Goal: Task Accomplishment & Management: Manage account settings

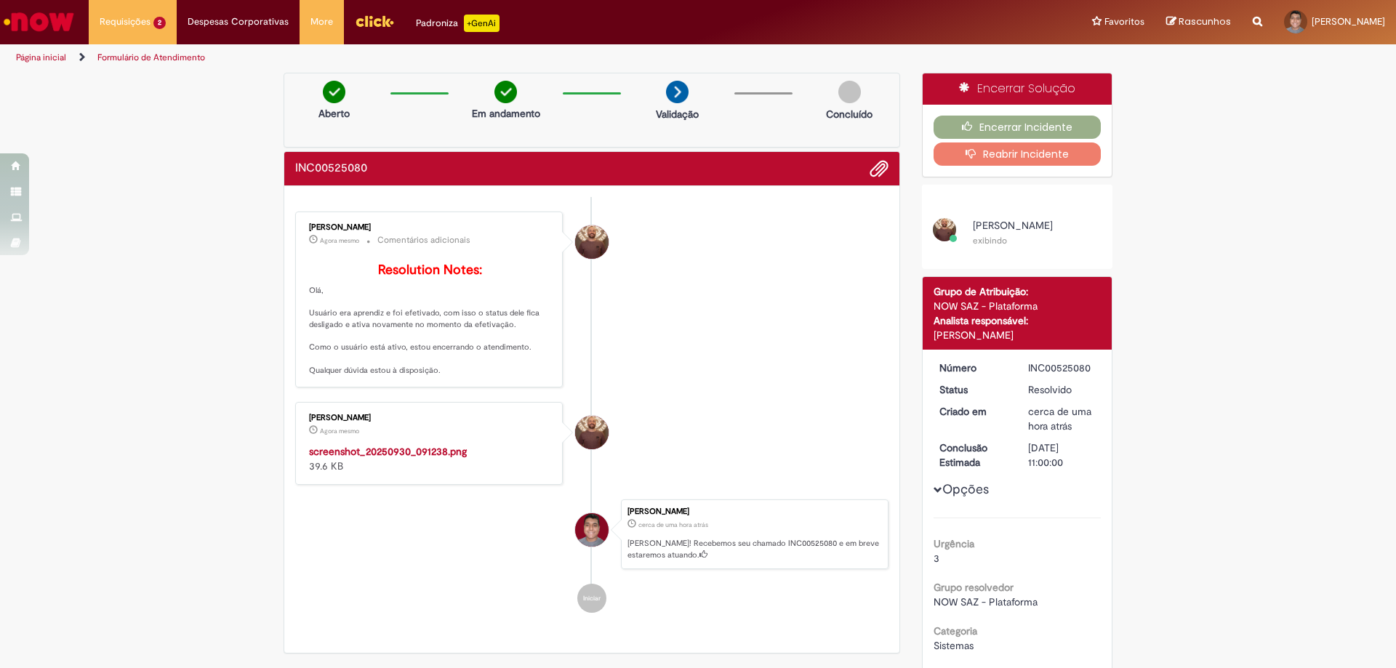
click at [420, 444] on img "Histórico de tíquete" at bounding box center [430, 444] width 242 height 0
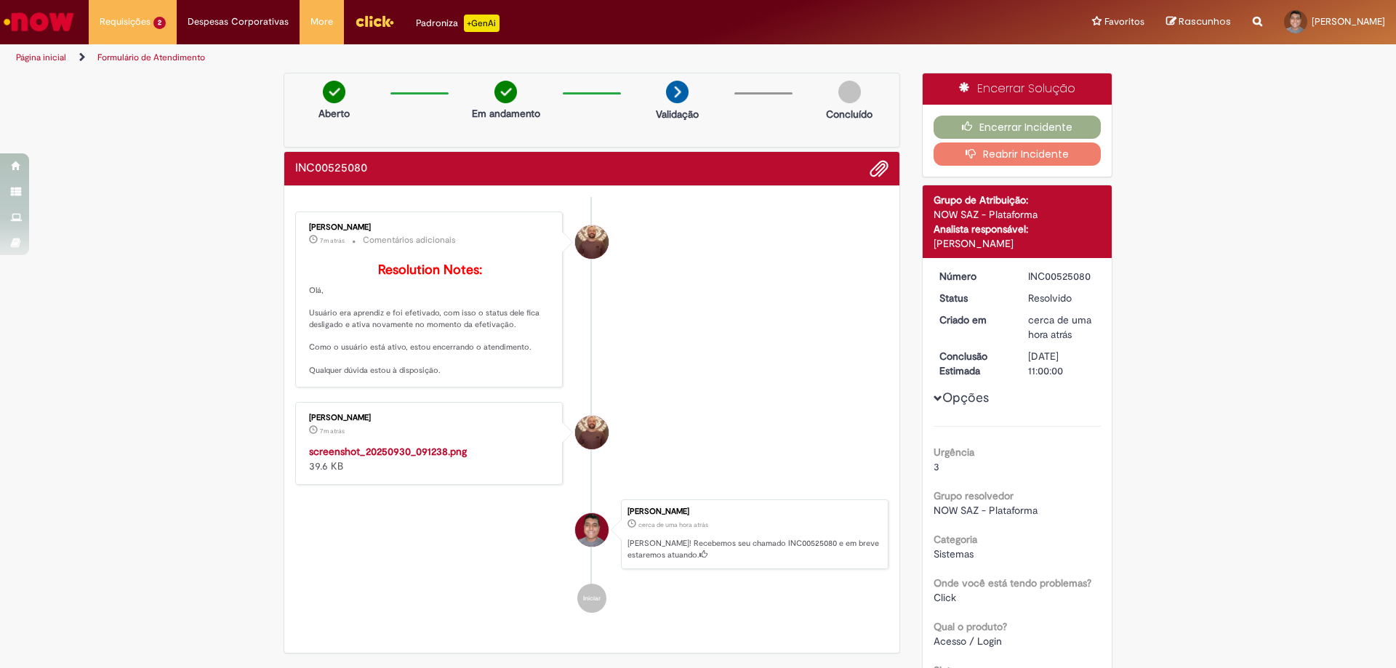
click at [1020, 152] on button "Reabrir Incidente" at bounding box center [1018, 154] width 168 height 23
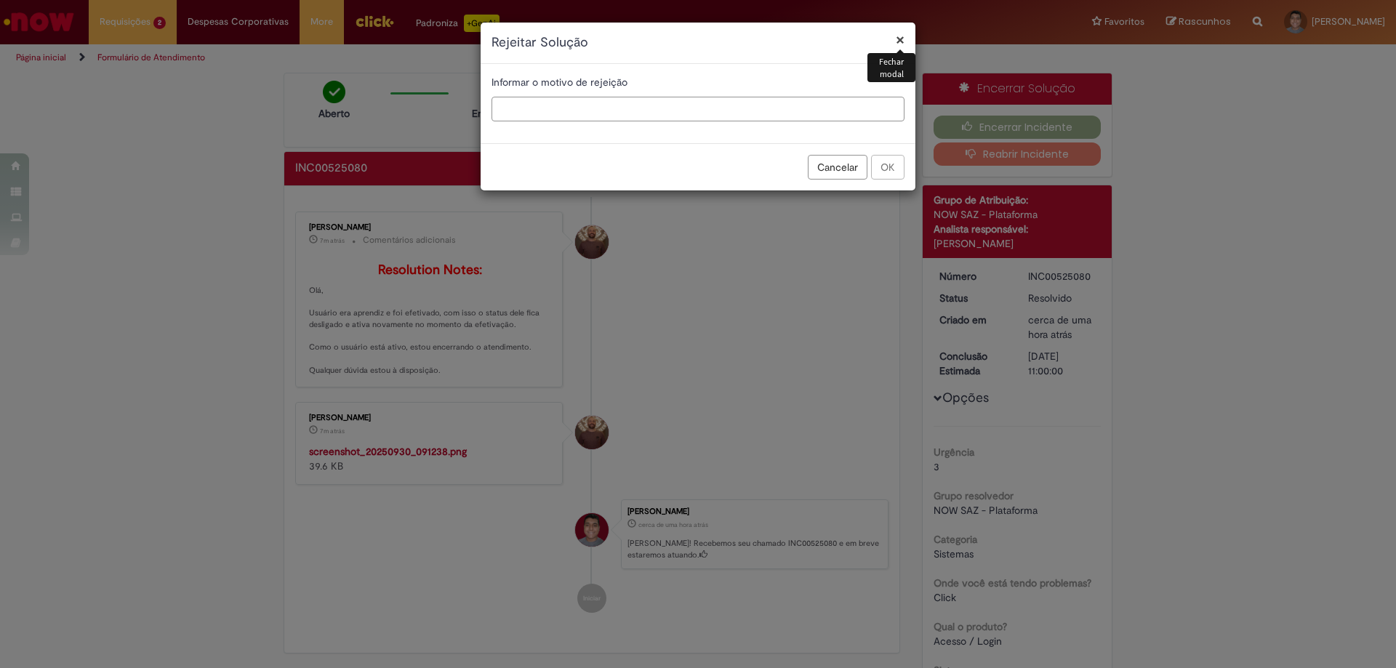
click at [583, 104] on input "text" at bounding box center [698, 109] width 413 height 25
type input "**********"
click at [892, 167] on button "OK" at bounding box center [887, 167] width 33 height 25
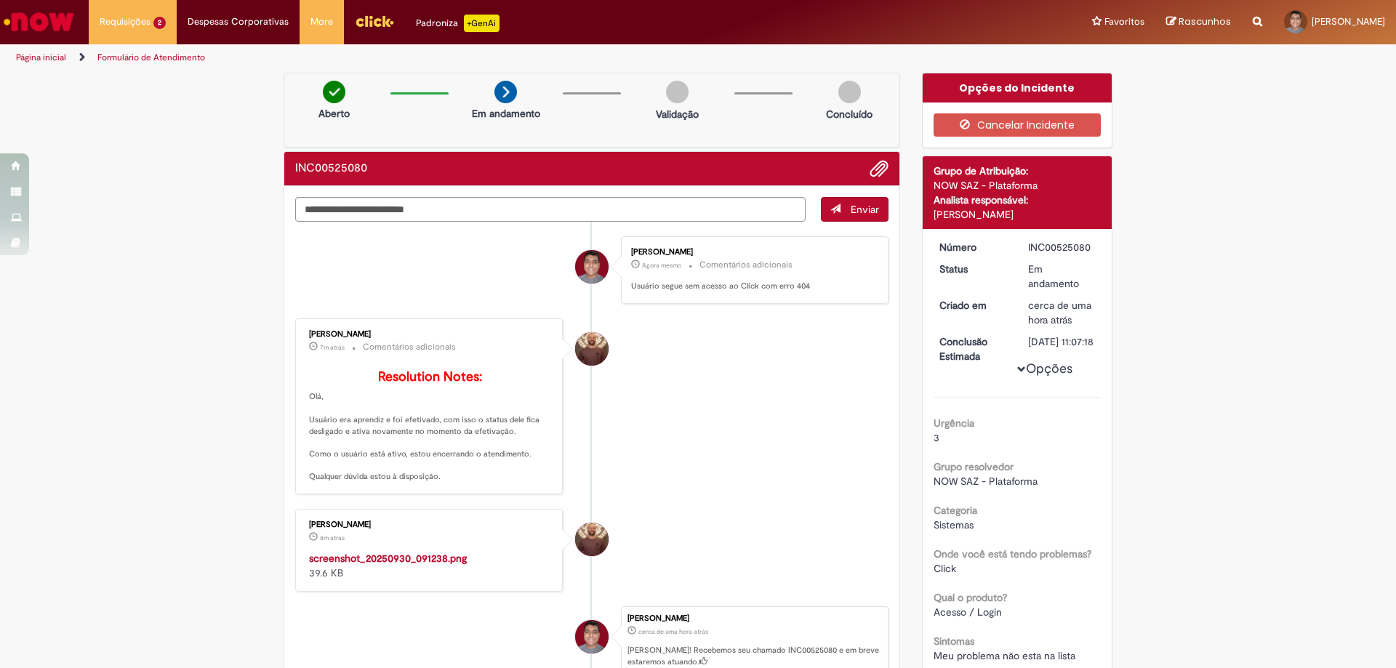
scroll to position [73, 0]
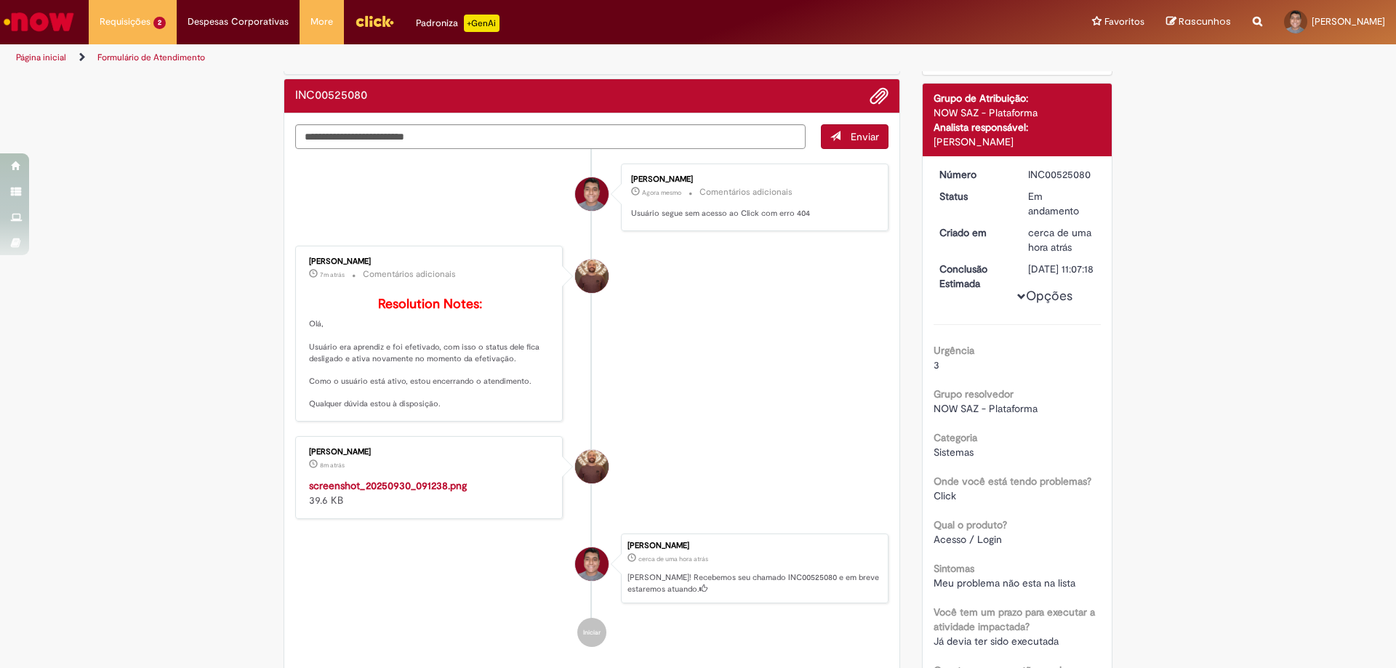
click at [340, 264] on div "[PERSON_NAME]" at bounding box center [430, 261] width 242 height 9
copy div "[PERSON_NAME]"
click at [1036, 177] on div "INC00525080" at bounding box center [1062, 174] width 68 height 15
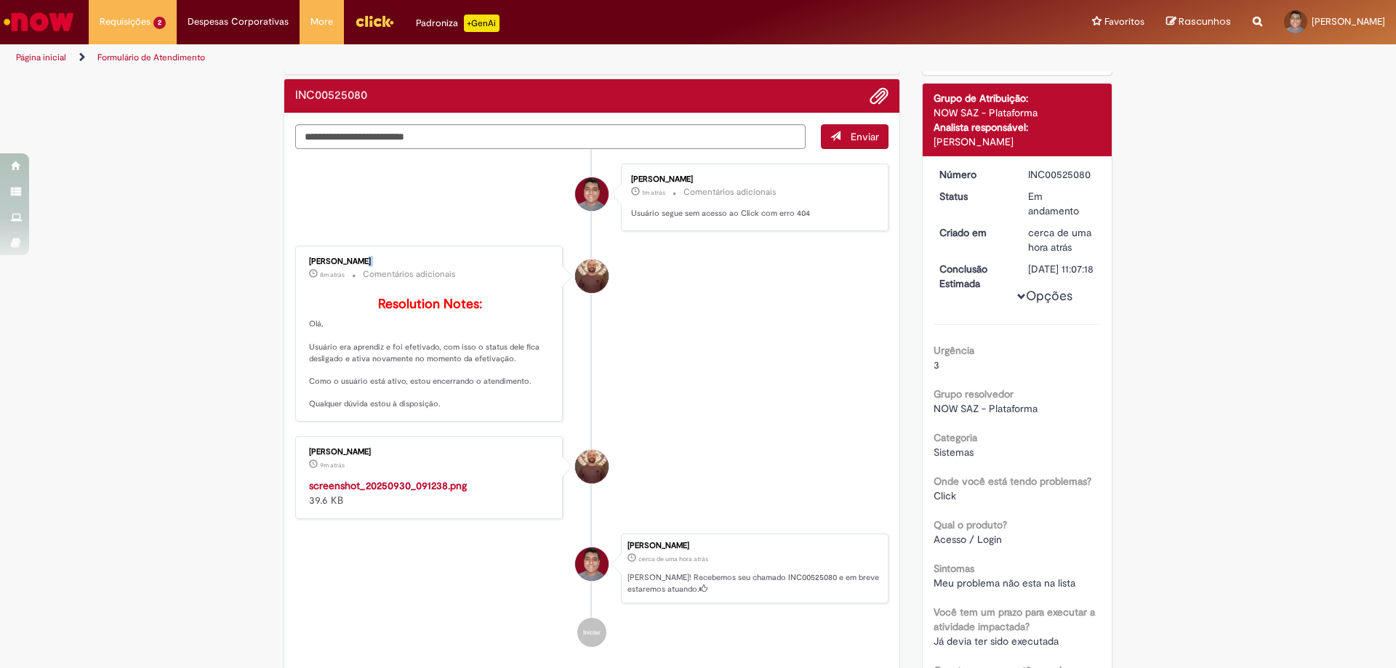
click at [1036, 177] on div "INC00525080" at bounding box center [1062, 174] width 68 height 15
copy div "INC00525080"
